Goal: Task Accomplishment & Management: Manage account settings

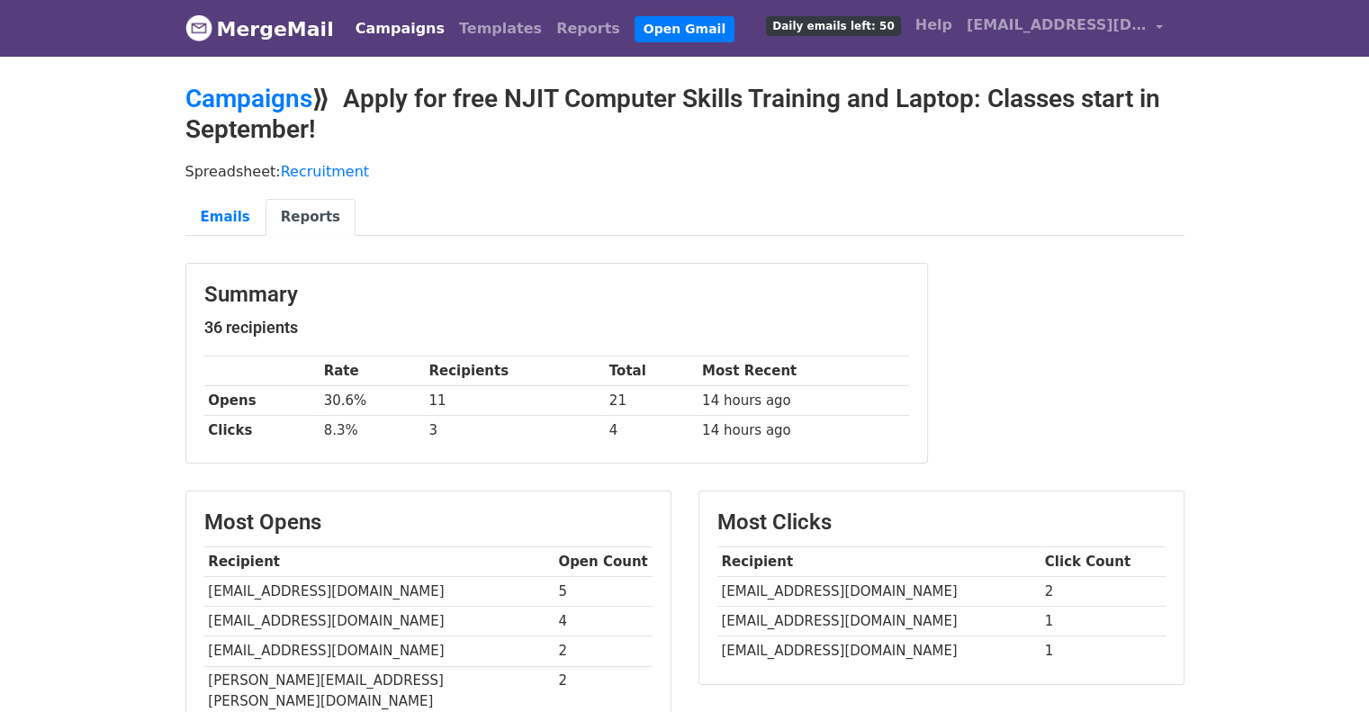
click at [273, 18] on link "MergeMail" at bounding box center [259, 29] width 148 height 38
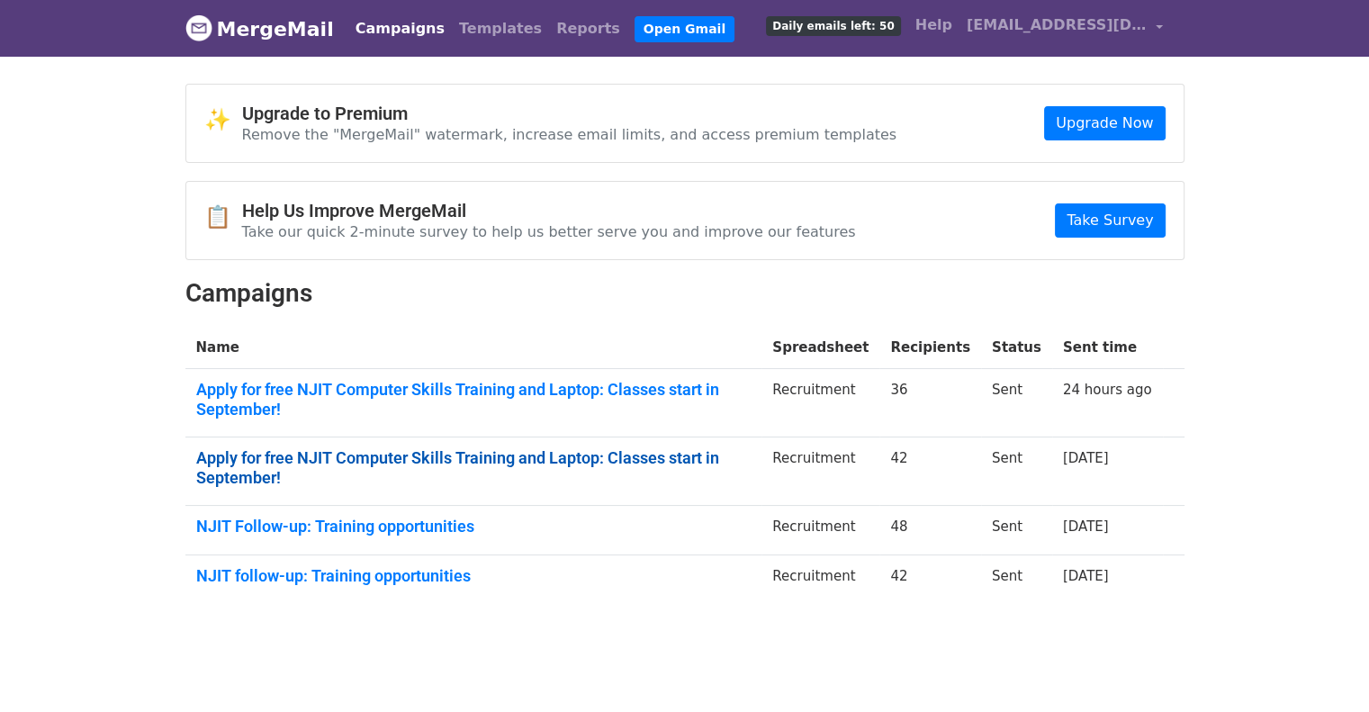
click at [564, 454] on link "Apply for free NJIT Computer Skills Training and Laptop: Classes start in Septe…" at bounding box center [473, 467] width 555 height 39
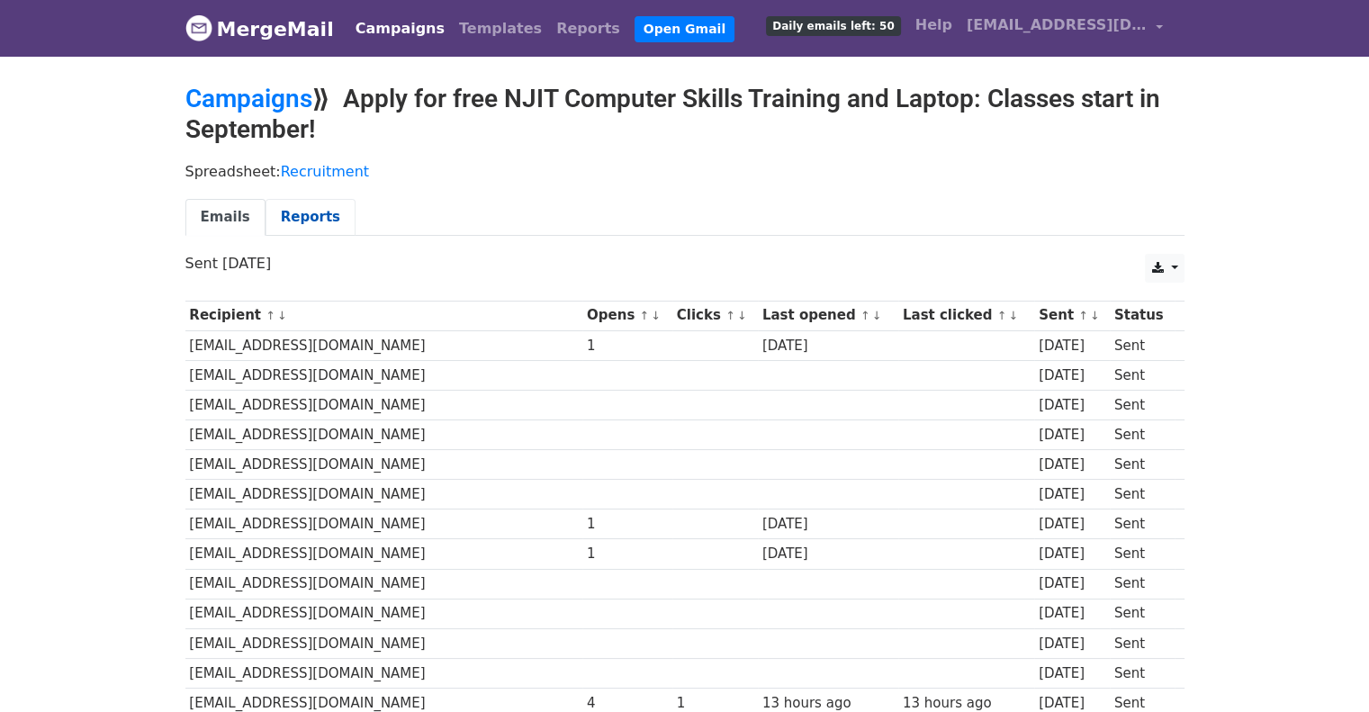
click at [295, 210] on link "Reports" at bounding box center [310, 217] width 90 height 37
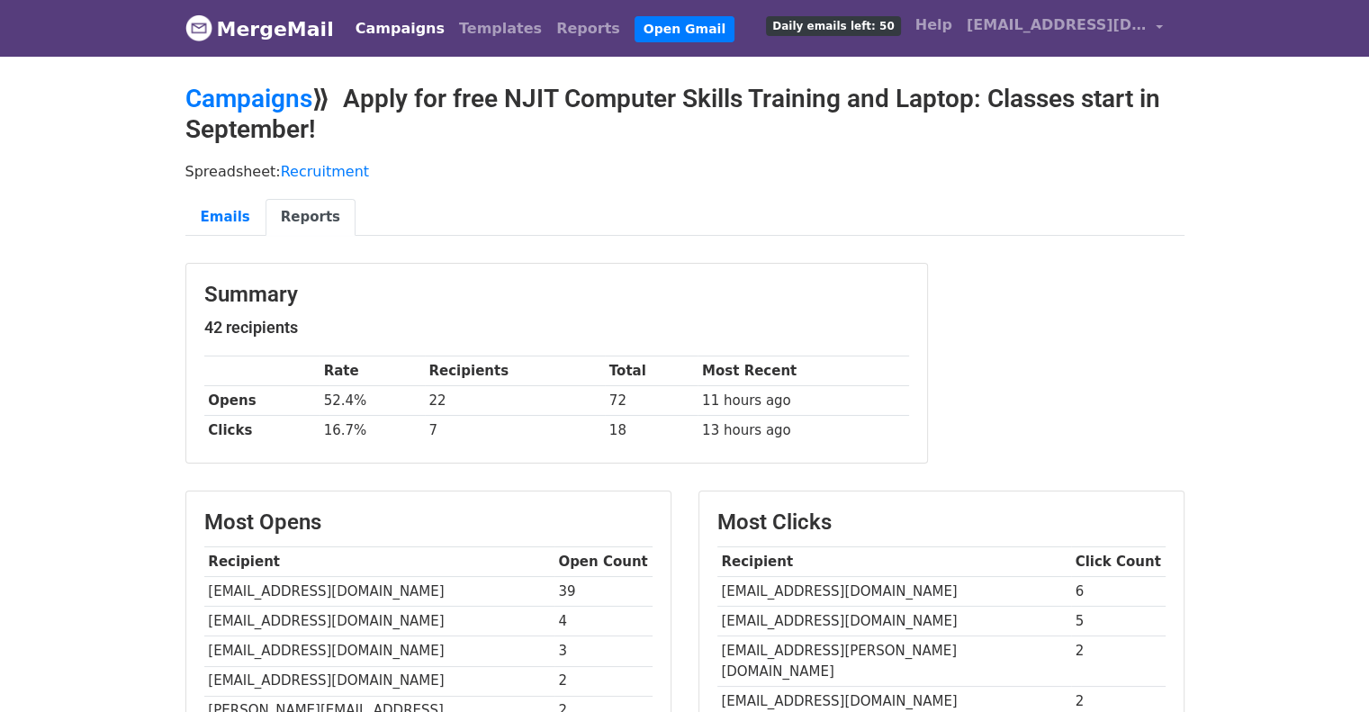
click at [355, 28] on link "Campaigns" at bounding box center [399, 29] width 103 height 36
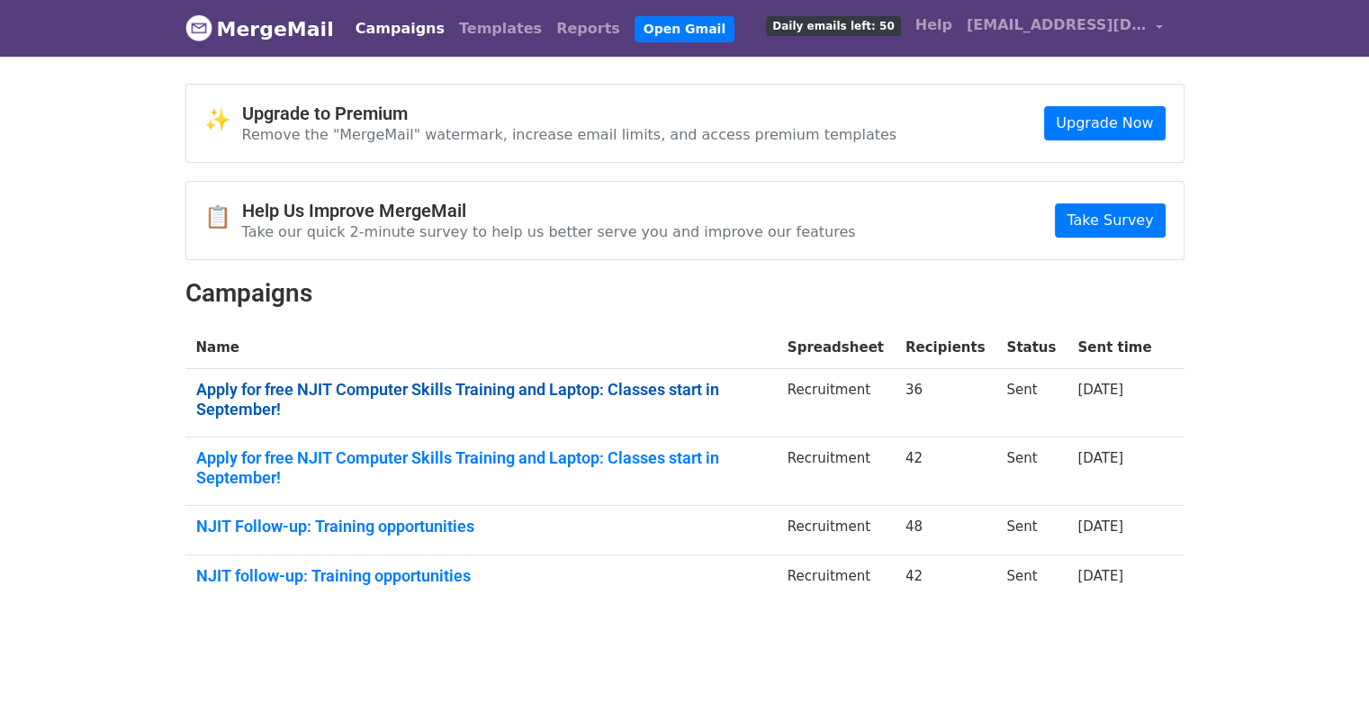
click at [446, 391] on link "Apply for free NJIT Computer Skills Training and Laptop: Classes start in Septe…" at bounding box center [481, 399] width 570 height 39
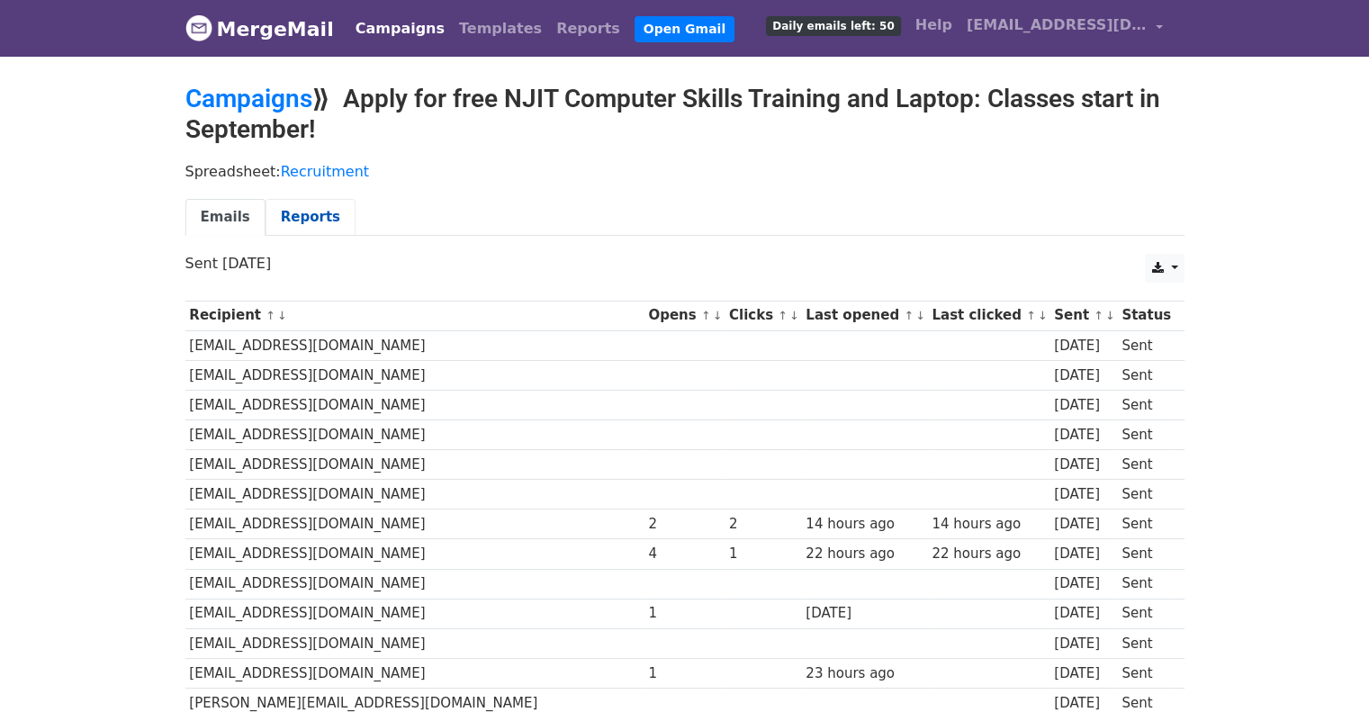
click at [293, 216] on link "Reports" at bounding box center [310, 217] width 90 height 37
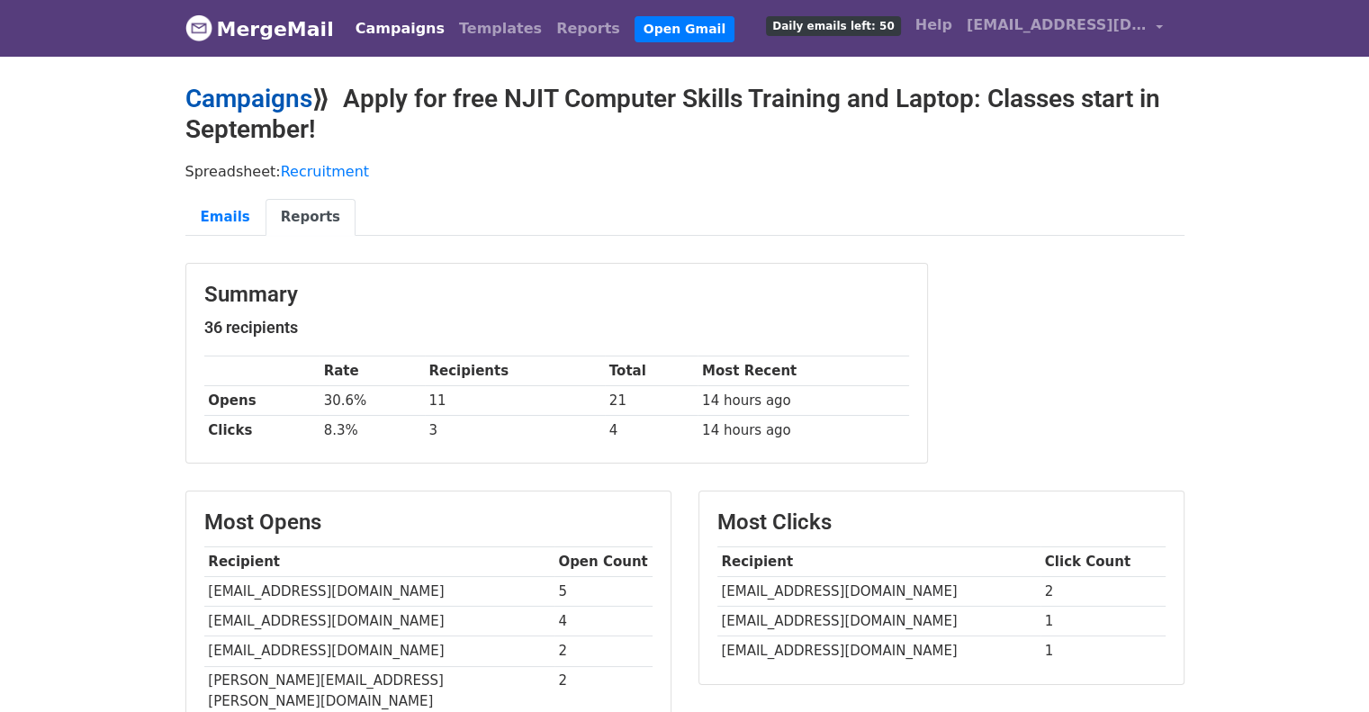
click at [290, 96] on link "Campaigns" at bounding box center [248, 99] width 127 height 30
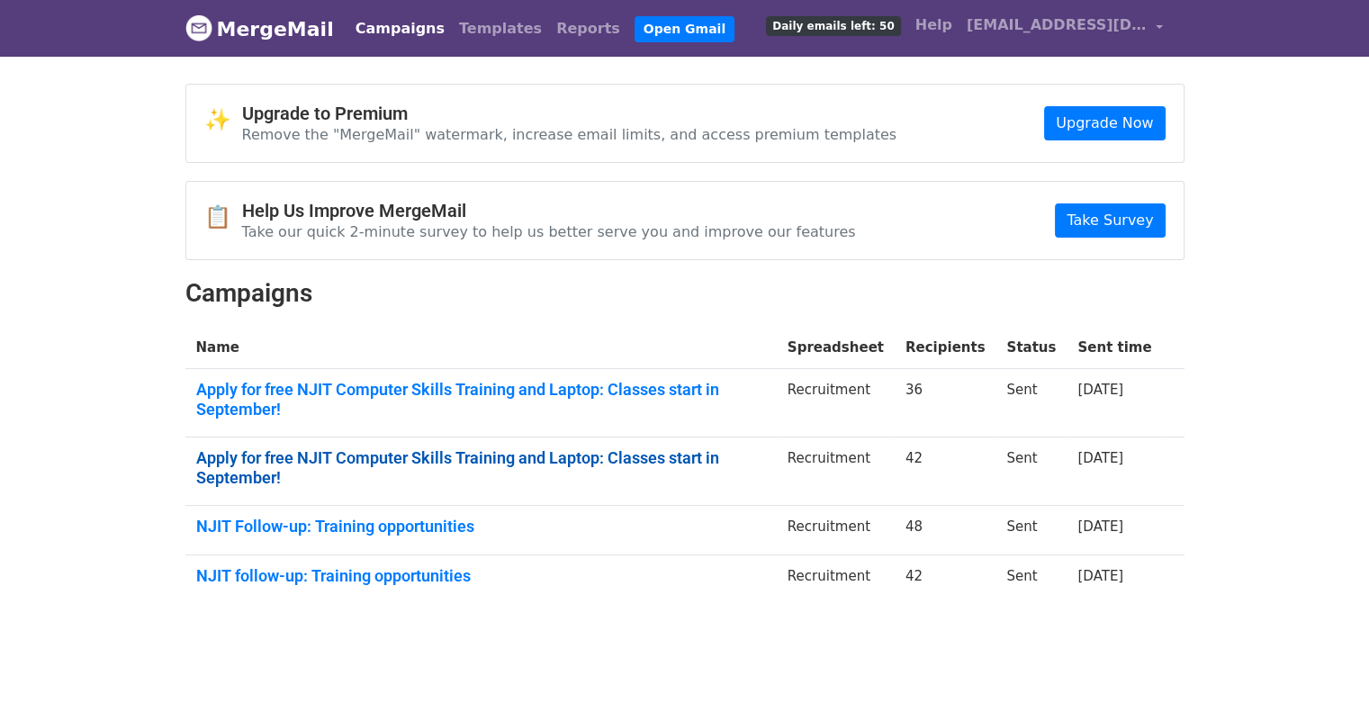
click at [472, 448] on link "Apply for free NJIT Computer Skills Training and Laptop: Classes start in Septe…" at bounding box center [481, 467] width 570 height 39
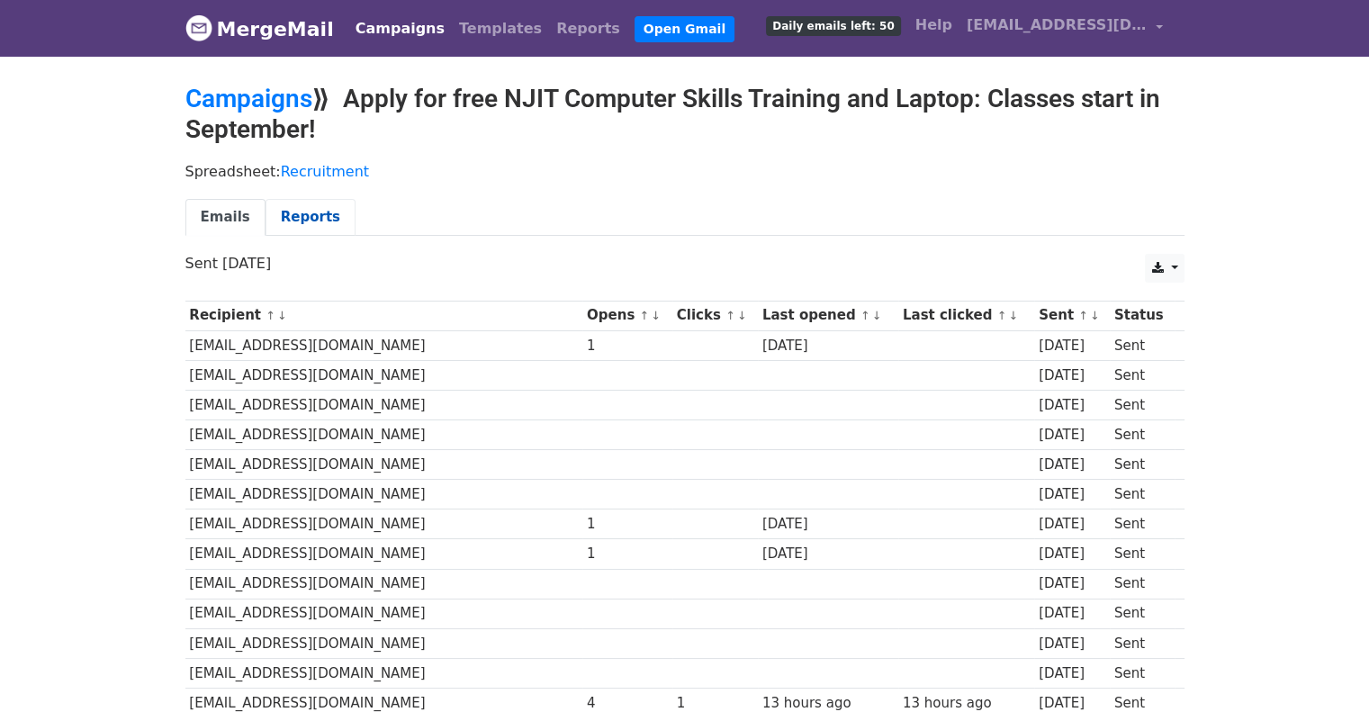
click at [292, 216] on link "Reports" at bounding box center [310, 217] width 90 height 37
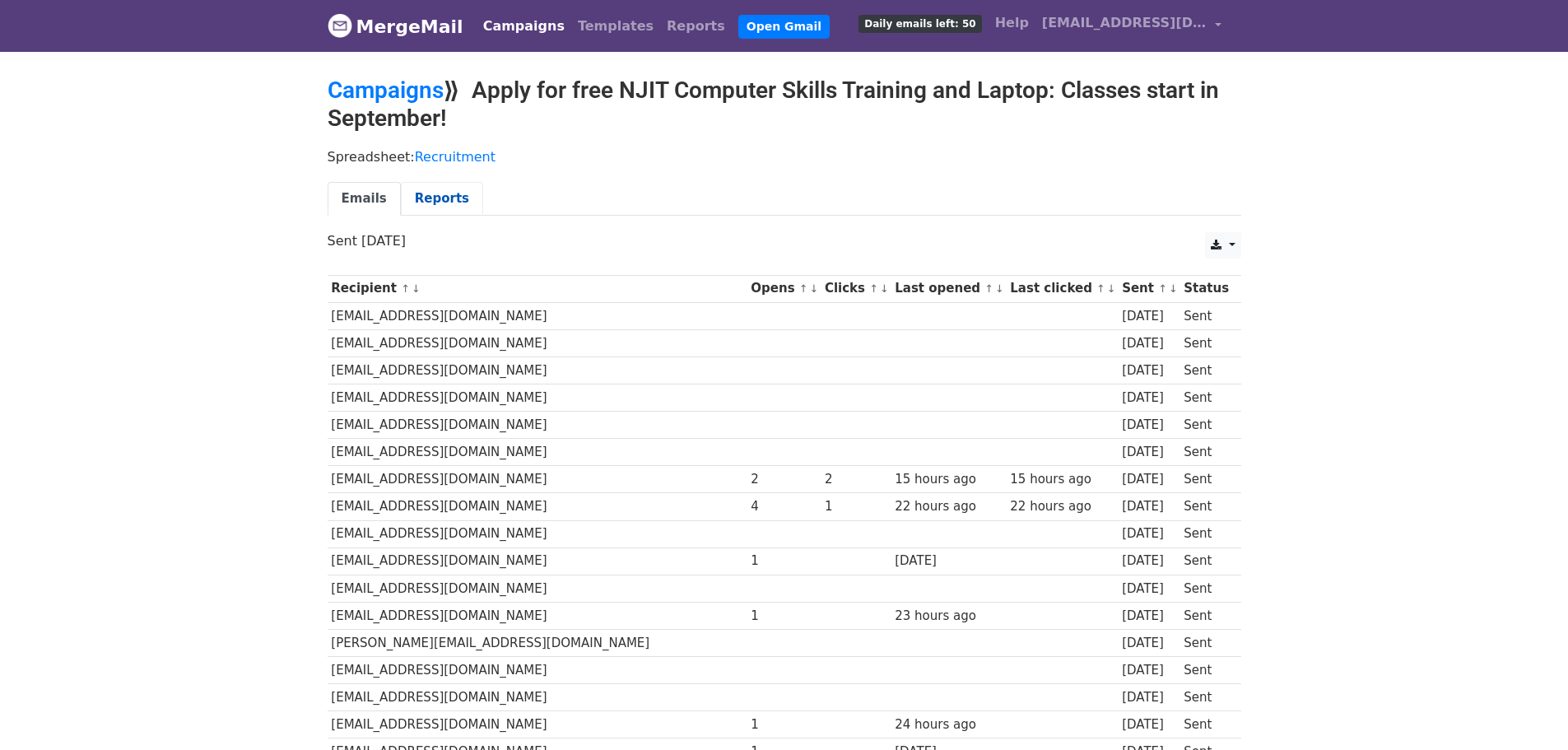
click at [436, 191] on link "Reports" at bounding box center [442, 198] width 82 height 34
